Goal: Task Accomplishment & Management: Use online tool/utility

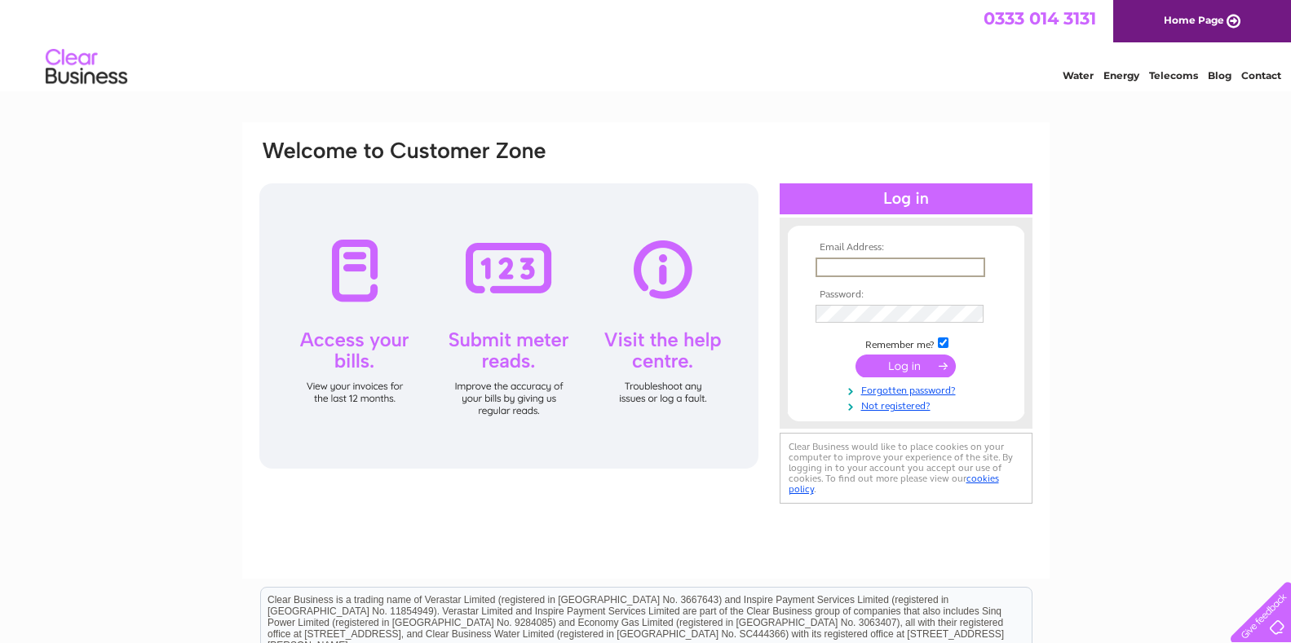
click at [836, 265] on input "text" at bounding box center [900, 268] width 170 height 20
type input "kilhilt@hotmail.com"
click at [921, 369] on input "submit" at bounding box center [905, 364] width 100 height 23
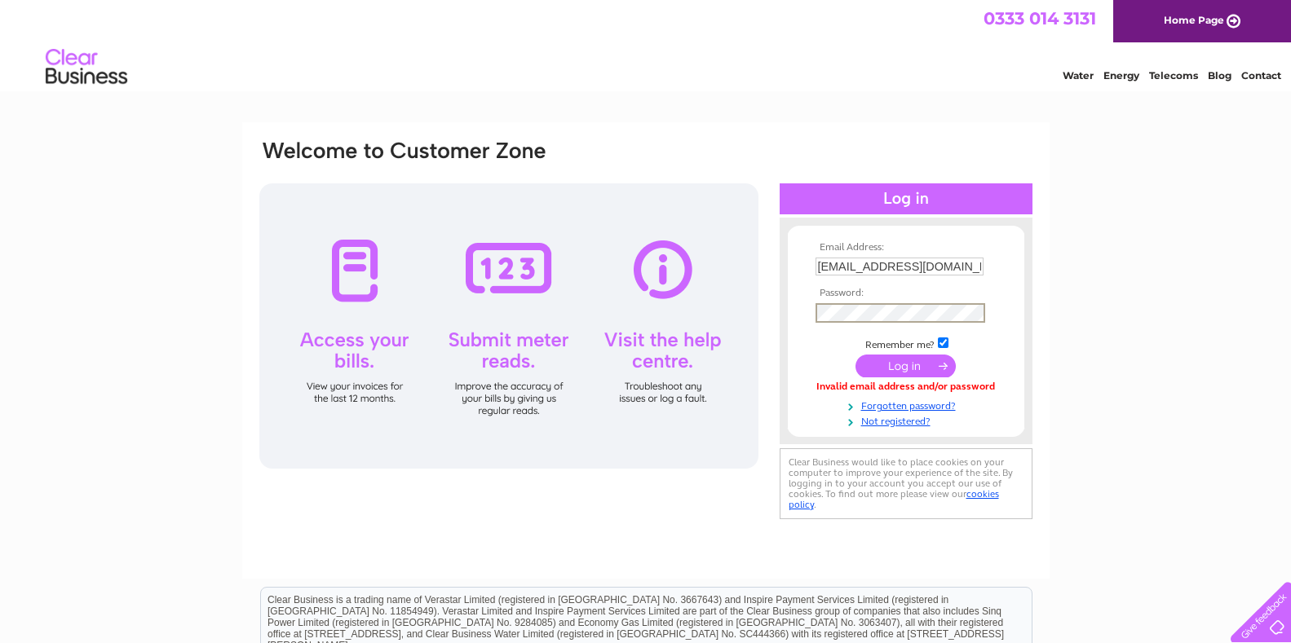
click at [906, 366] on input "submit" at bounding box center [905, 366] width 100 height 23
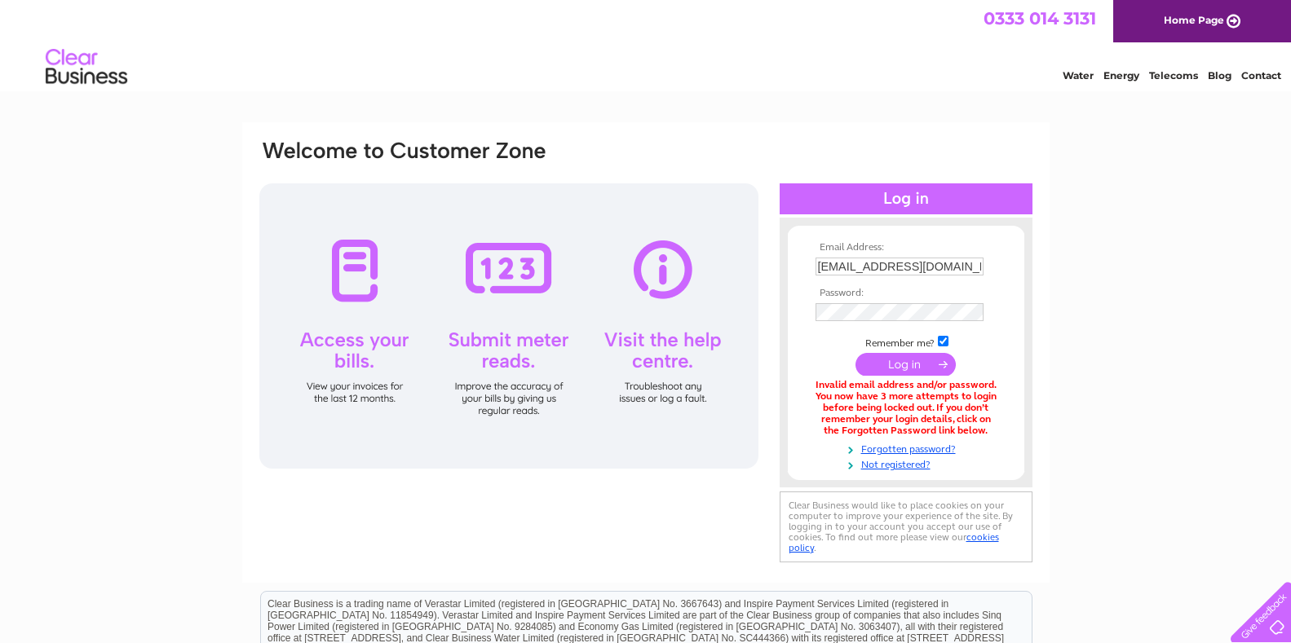
click at [902, 365] on input "submit" at bounding box center [905, 364] width 100 height 23
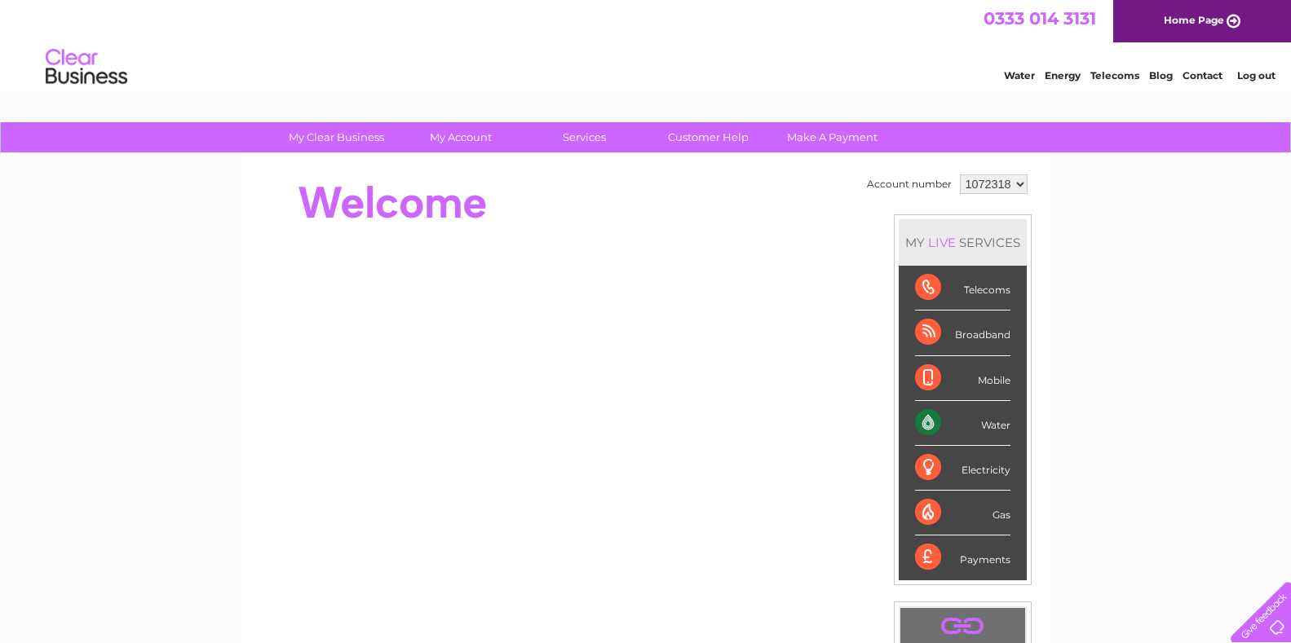
click at [927, 425] on div "Water" at bounding box center [962, 423] width 95 height 45
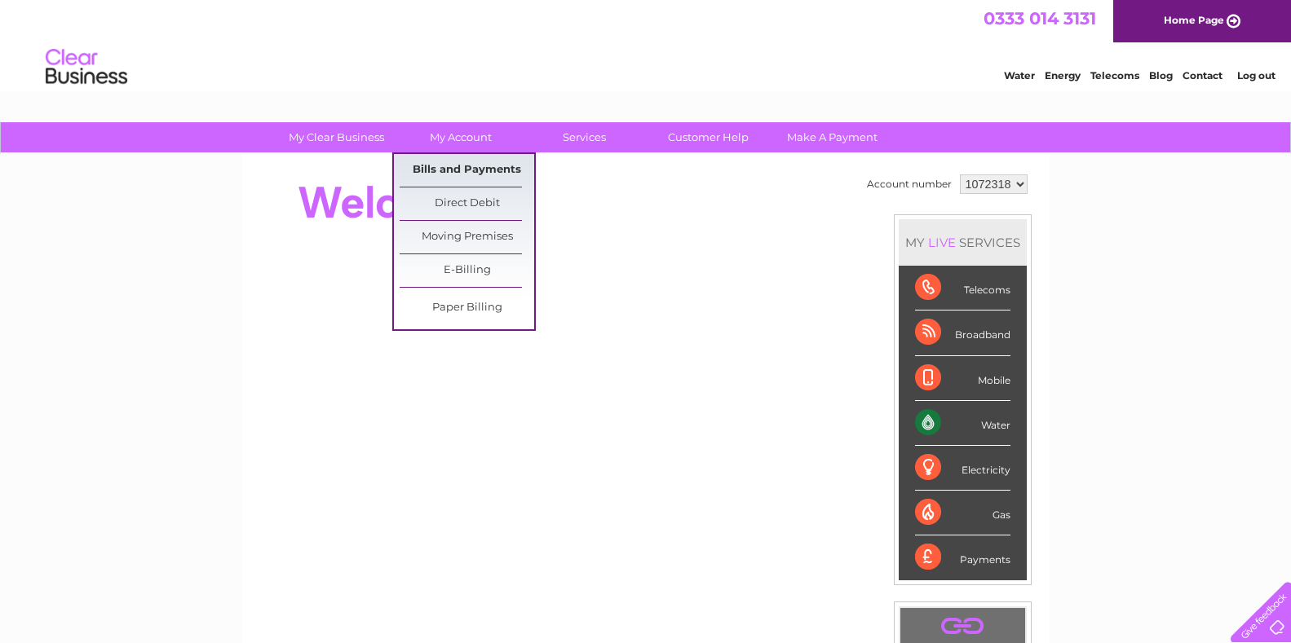
click at [447, 167] on link "Bills and Payments" at bounding box center [467, 170] width 135 height 33
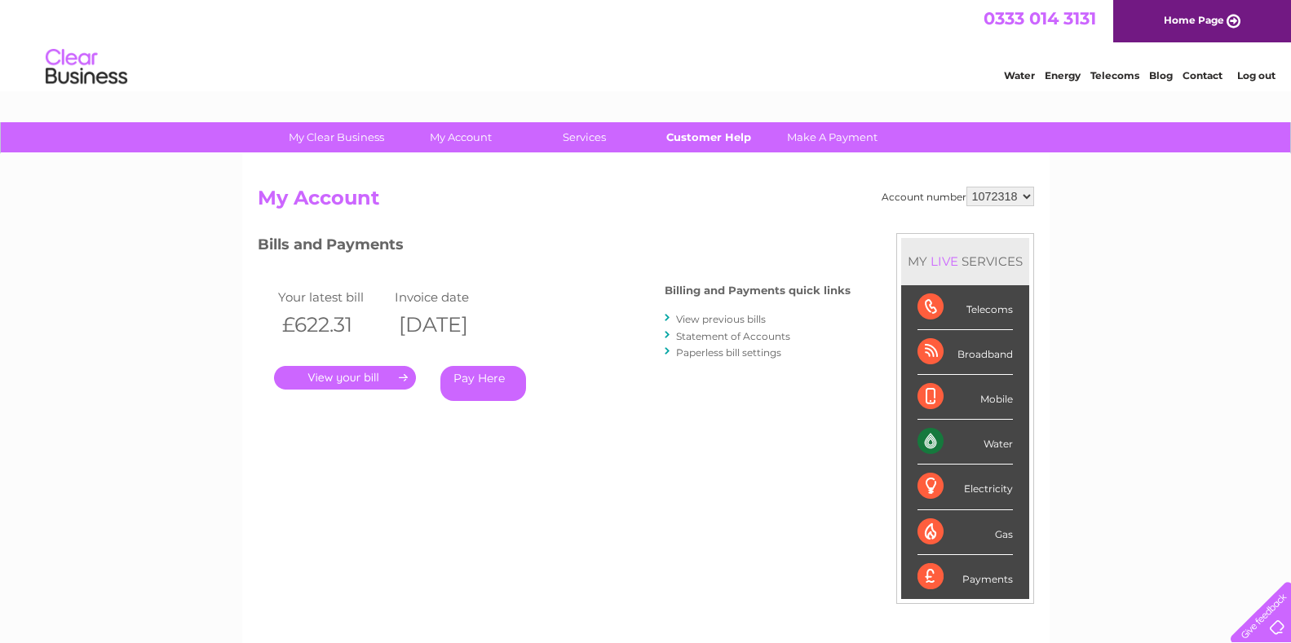
click at [696, 133] on link "Customer Help" at bounding box center [708, 137] width 135 height 30
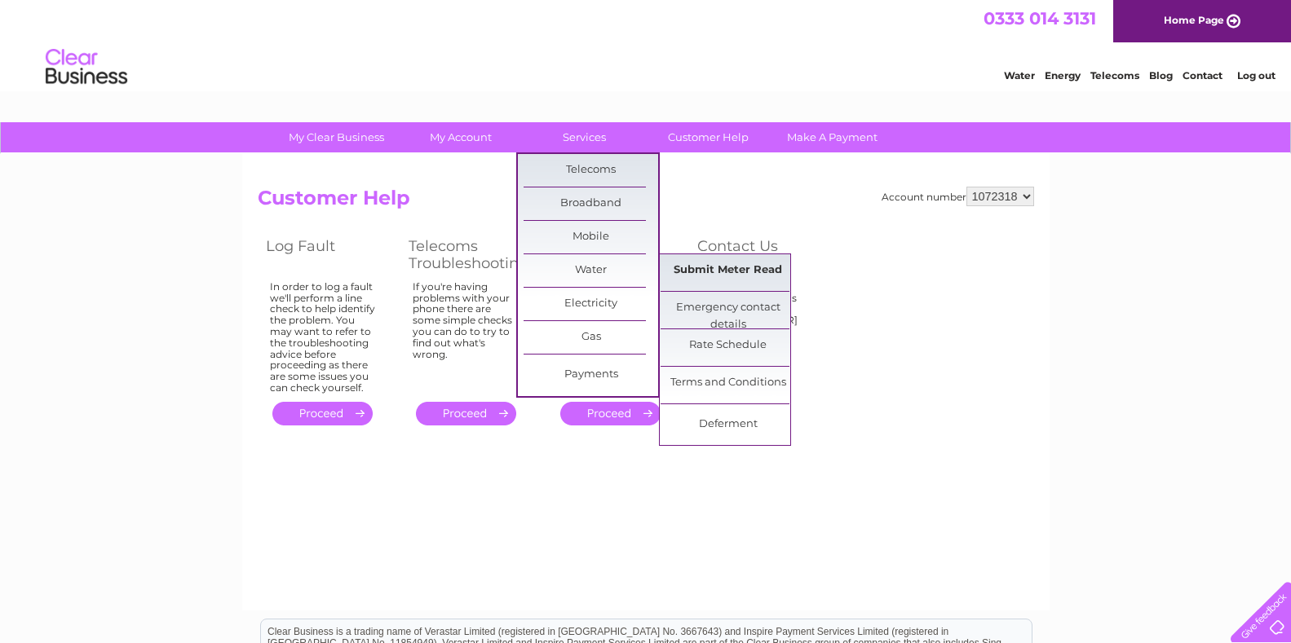
click at [683, 272] on link "Submit Meter Read" at bounding box center [727, 270] width 135 height 33
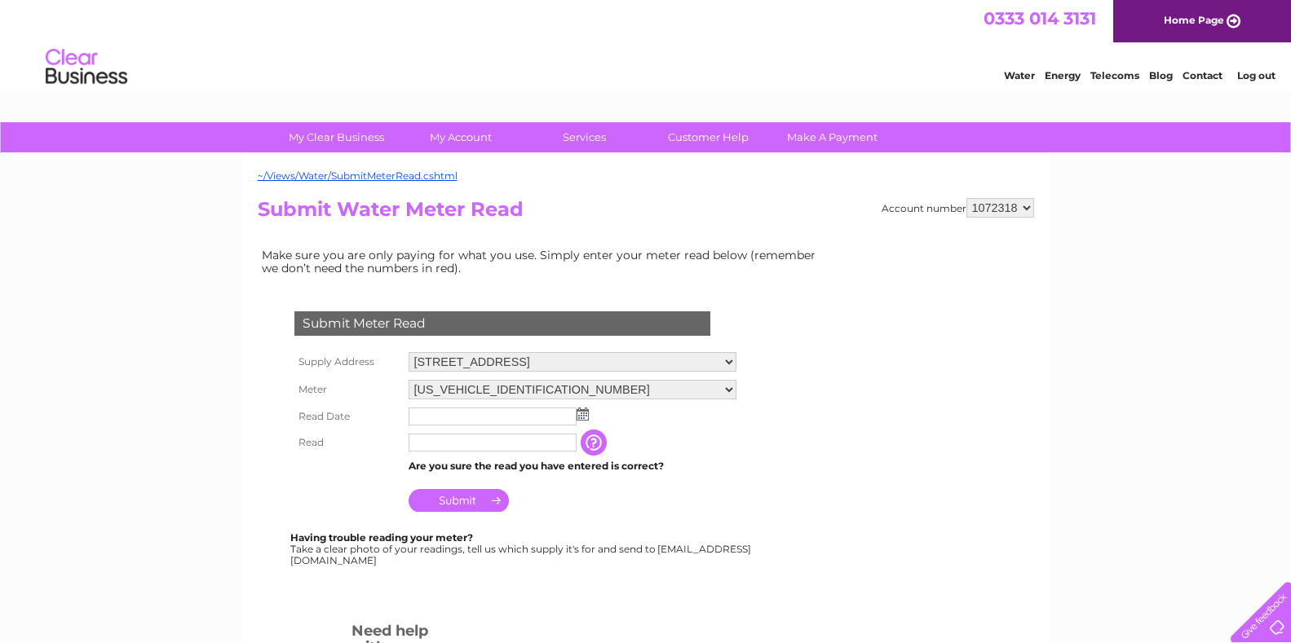
click at [585, 413] on img at bounding box center [583, 414] width 12 height 13
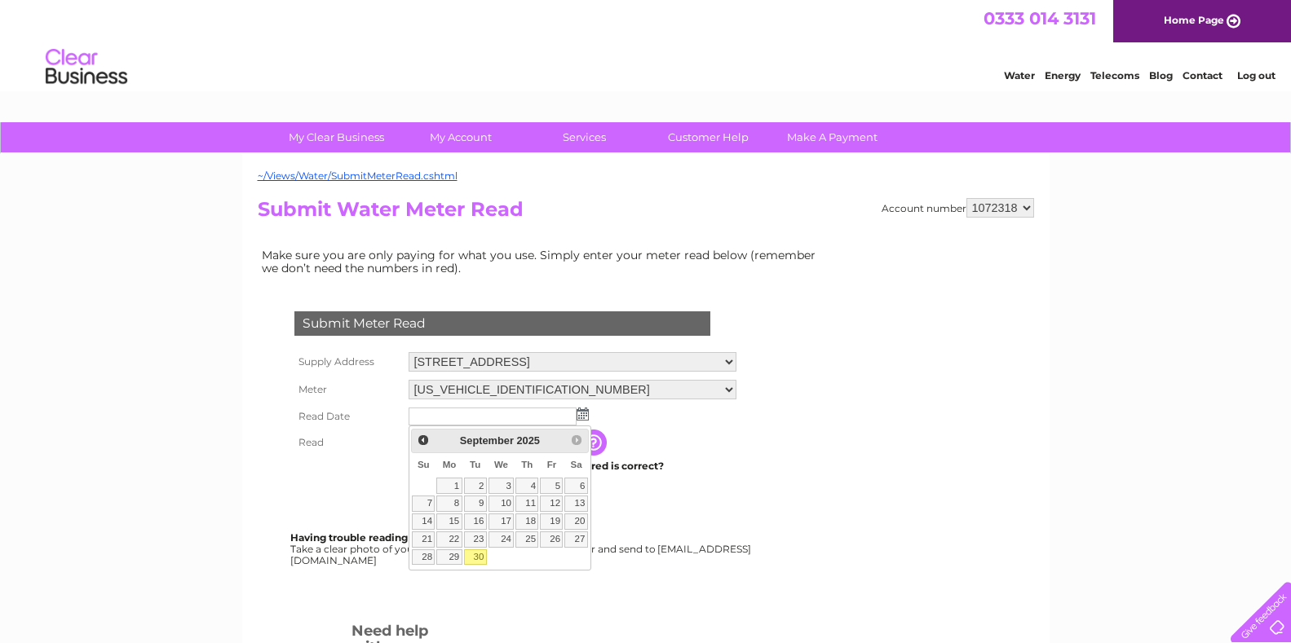
click at [475, 556] on link "30" at bounding box center [475, 558] width 23 height 16
type input "2025/09/30"
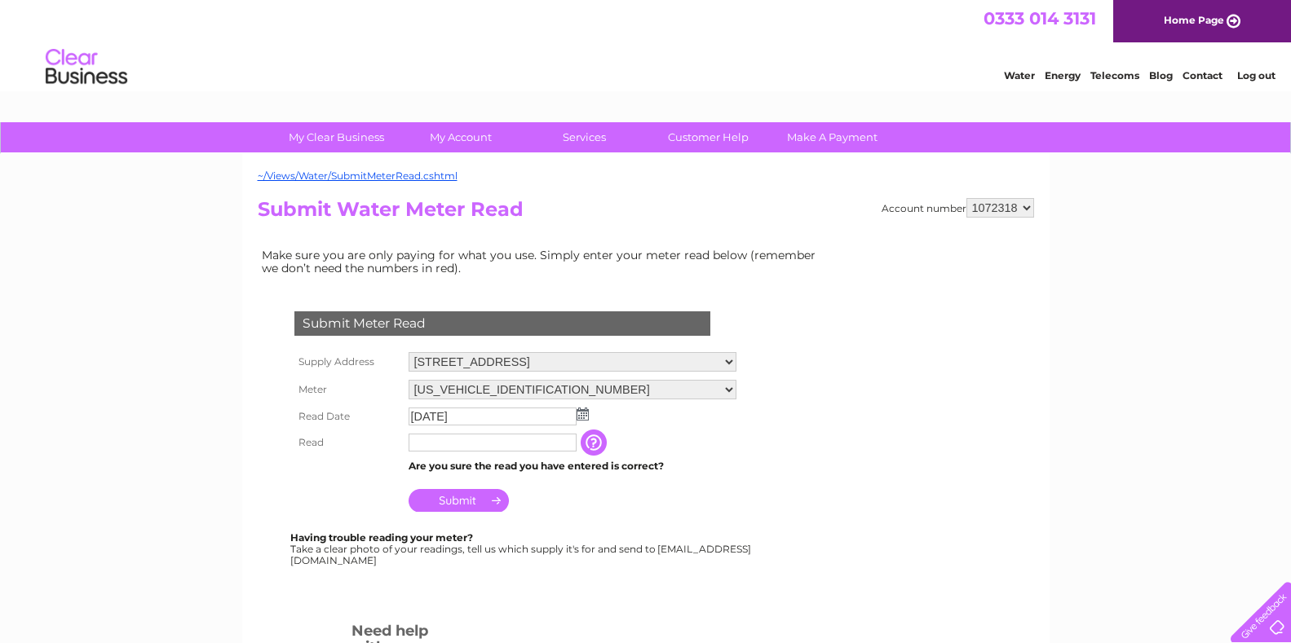
click at [474, 443] on input "text" at bounding box center [493, 443] width 168 height 18
type input "45275"
click at [468, 499] on input "Submit" at bounding box center [459, 500] width 100 height 23
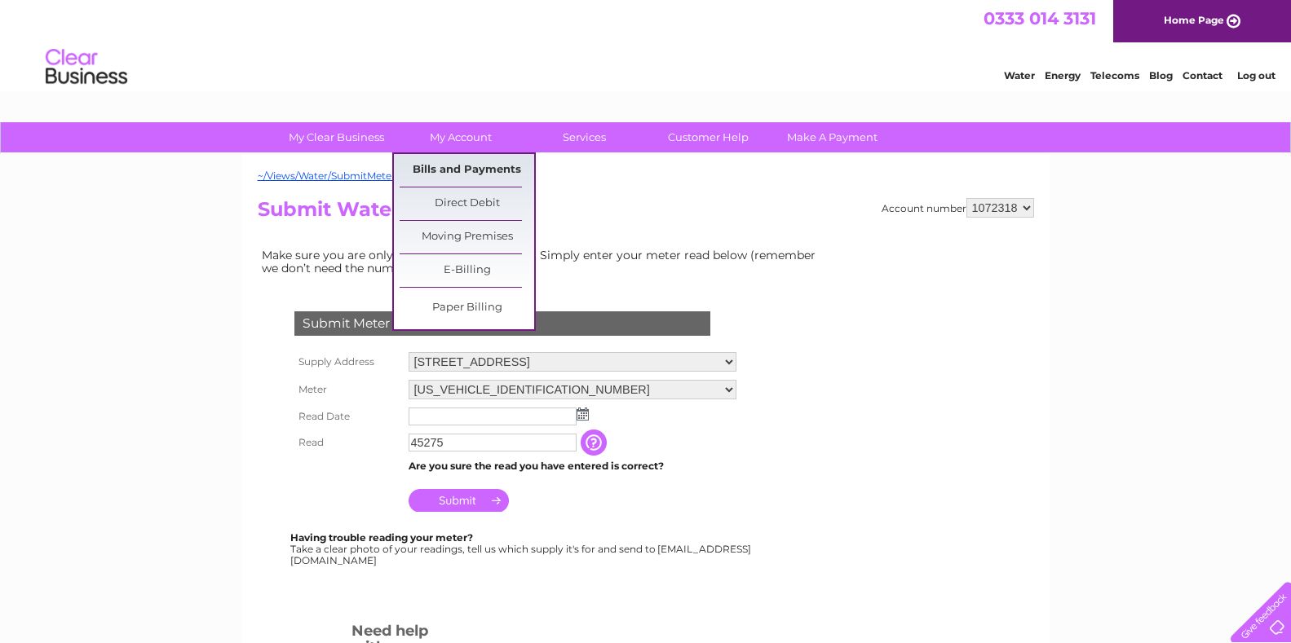
click at [466, 170] on link "Bills and Payments" at bounding box center [467, 170] width 135 height 33
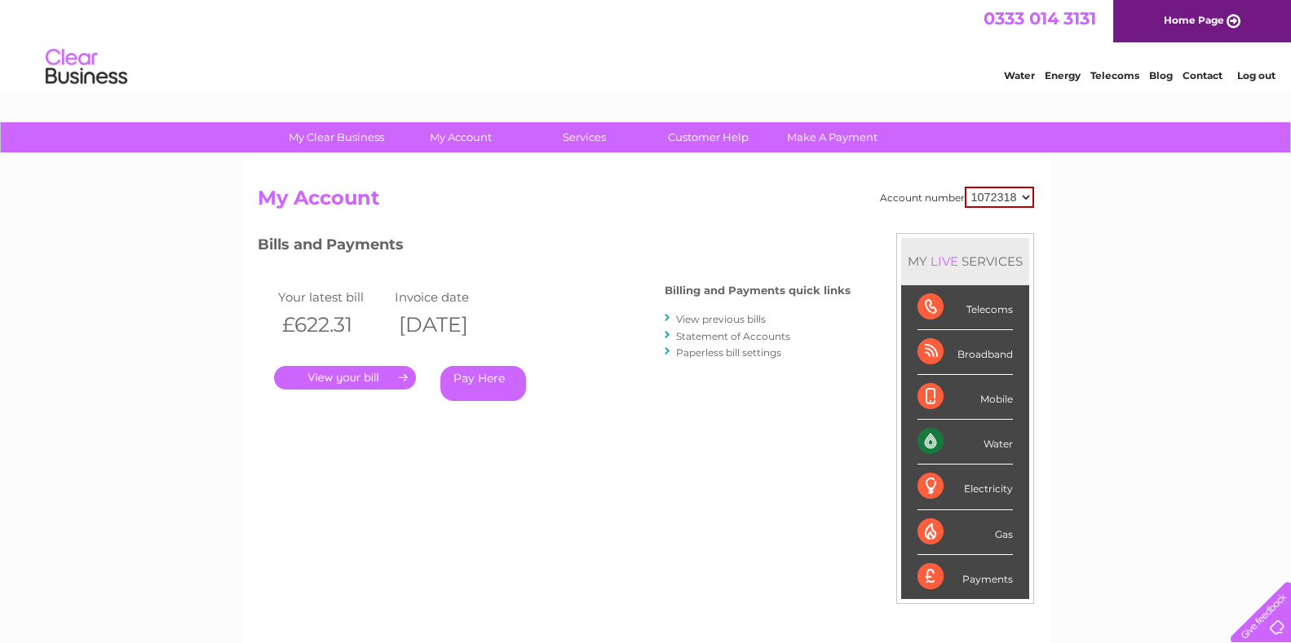
click at [352, 376] on link "." at bounding box center [345, 378] width 142 height 24
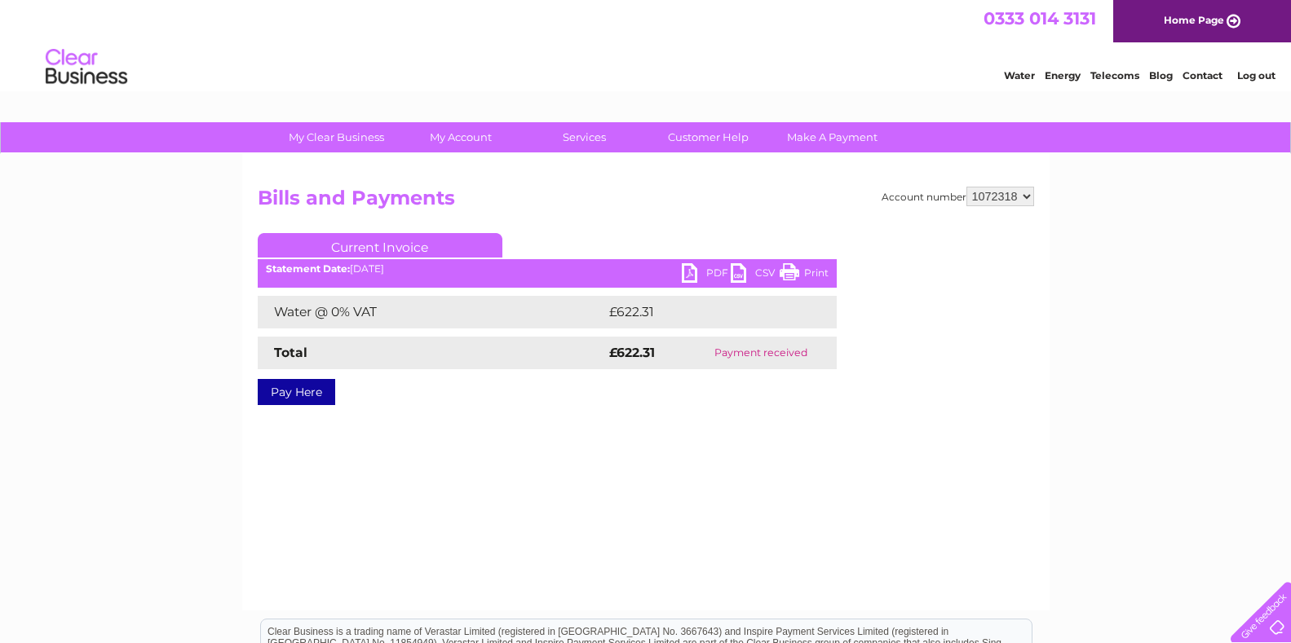
click at [693, 276] on link "PDF" at bounding box center [706, 275] width 49 height 24
